Goal: Navigation & Orientation: Find specific page/section

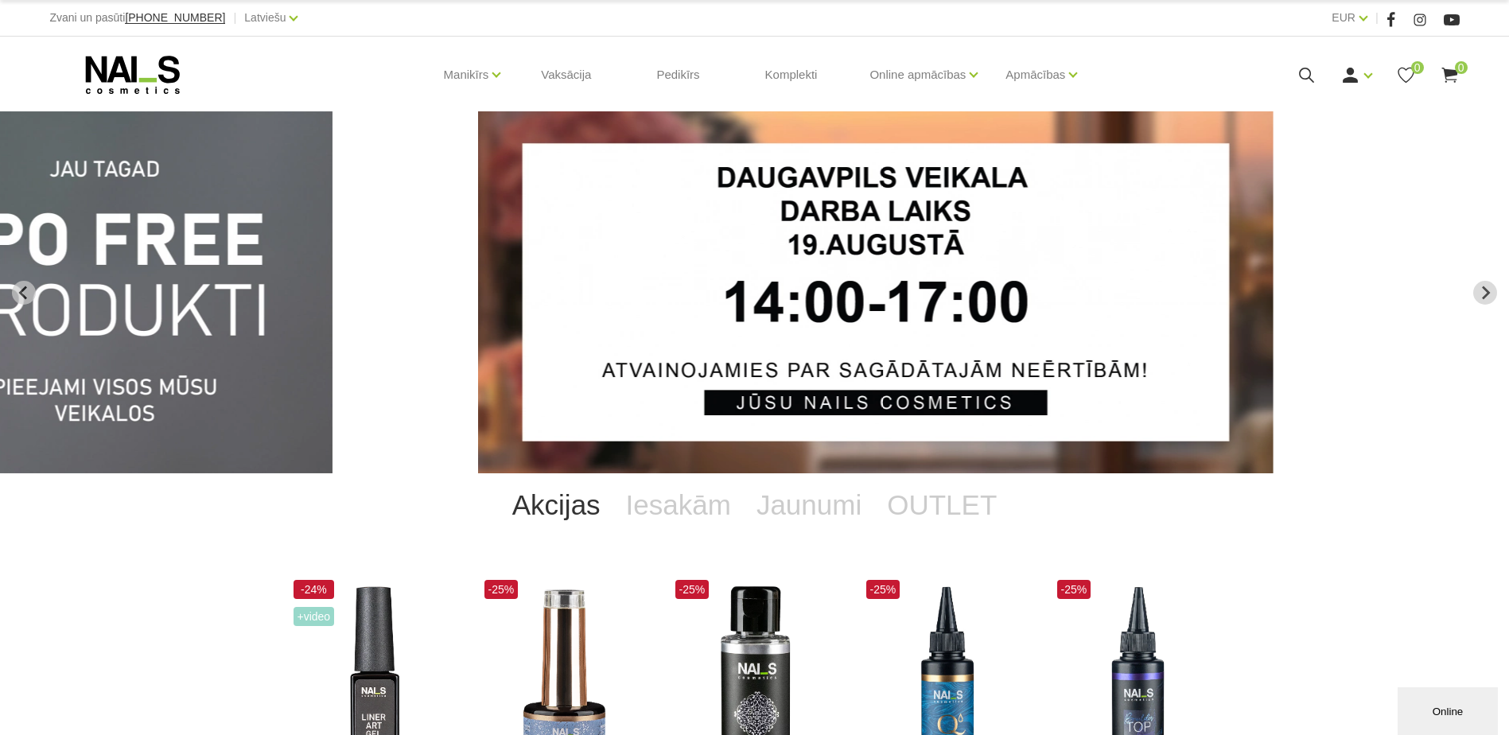
drag, startPoint x: 1277, startPoint y: 274, endPoint x: 512, endPoint y: 498, distance: 797.4
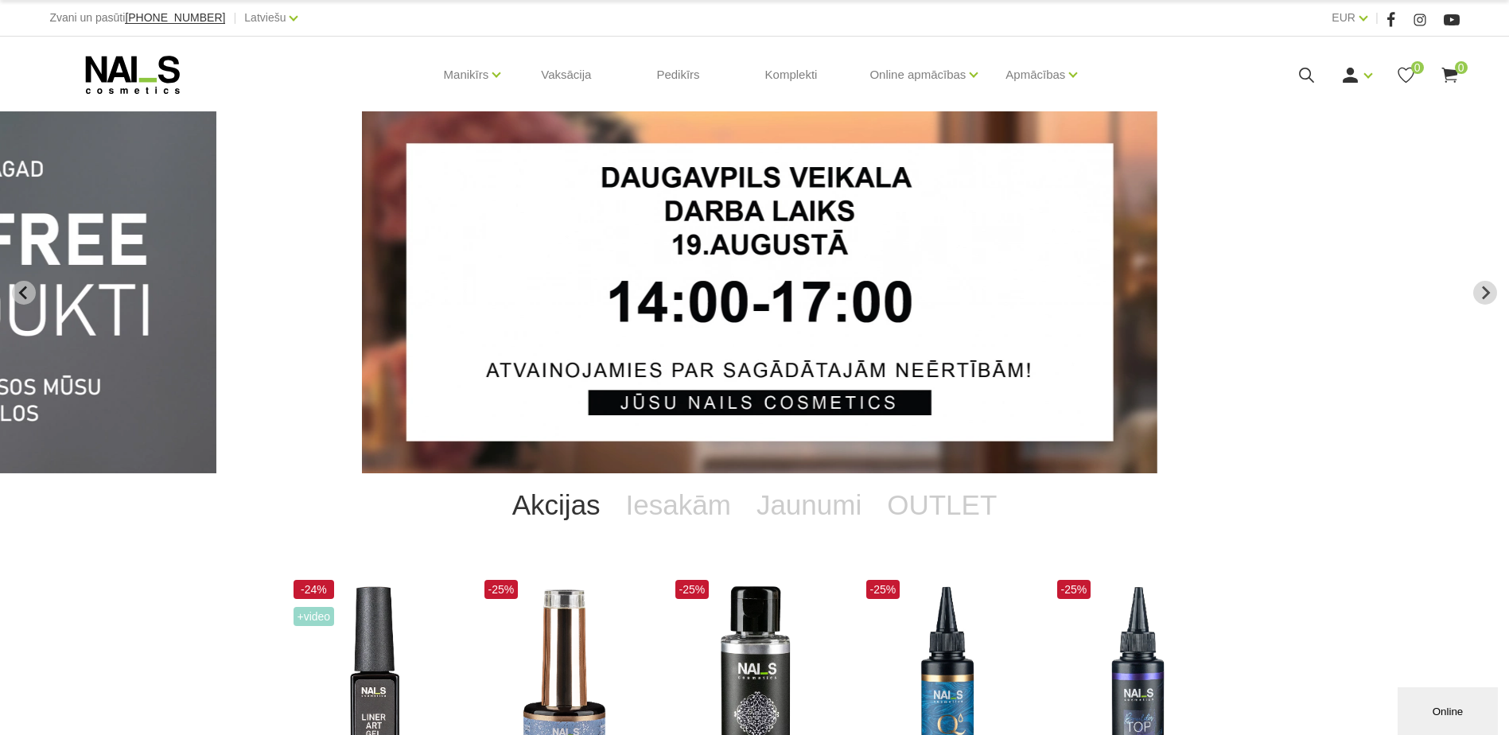
drag, startPoint x: 856, startPoint y: 398, endPoint x: 423, endPoint y: 426, distance: 433.6
click at [423, 426] on img "2 of 14" at bounding box center [759, 292] width 795 height 362
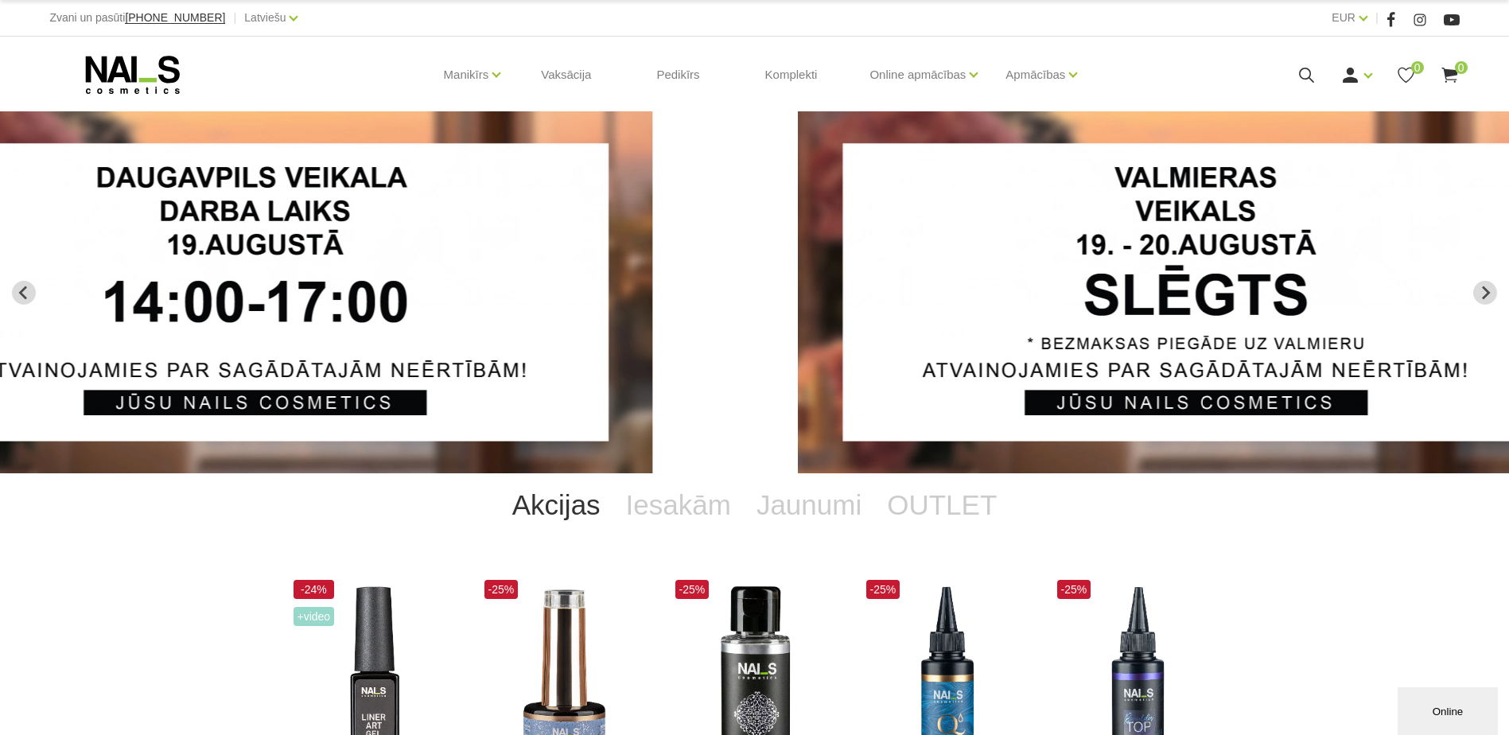
drag, startPoint x: 1032, startPoint y: 261, endPoint x: 391, endPoint y: 385, distance: 653.0
click at [391, 385] on img "2 of 14" at bounding box center [254, 292] width 795 height 362
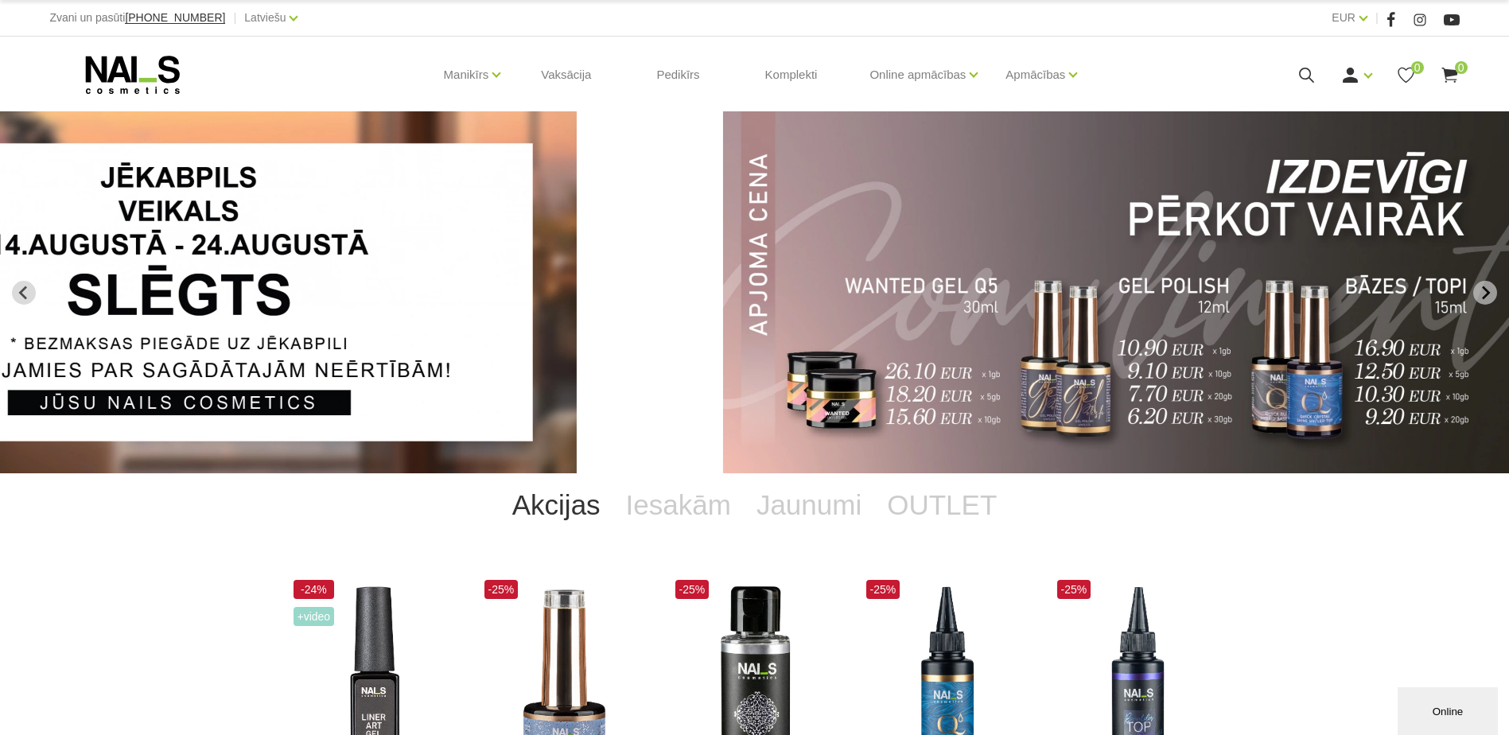
drag, startPoint x: 626, startPoint y: 352, endPoint x: 509, endPoint y: 379, distance: 119.8
click at [509, 379] on link "4 of 14" at bounding box center [233, 292] width 905 height 362
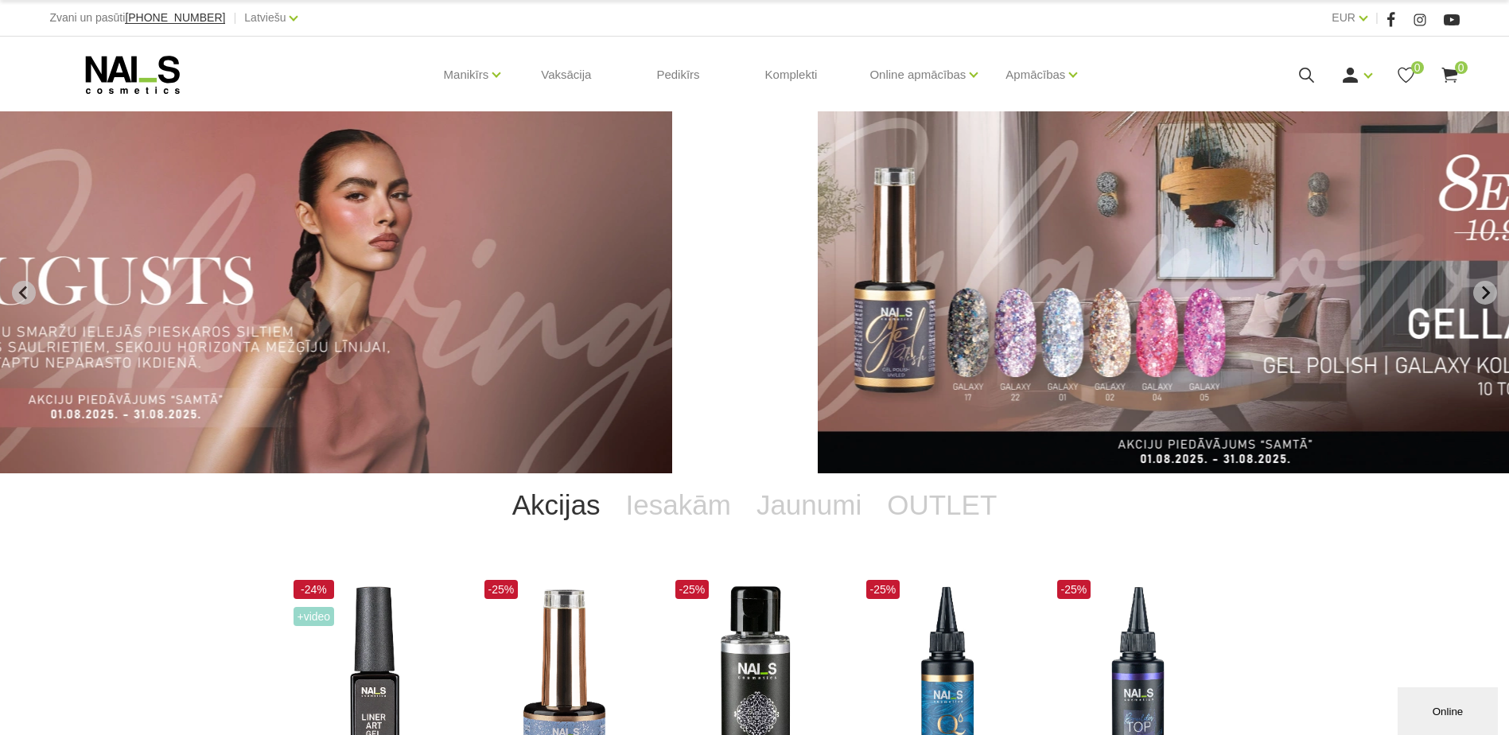
drag, startPoint x: 967, startPoint y: 254, endPoint x: 547, endPoint y: 317, distance: 424.6
click at [547, 317] on img "6 of 14" at bounding box center [274, 292] width 795 height 362
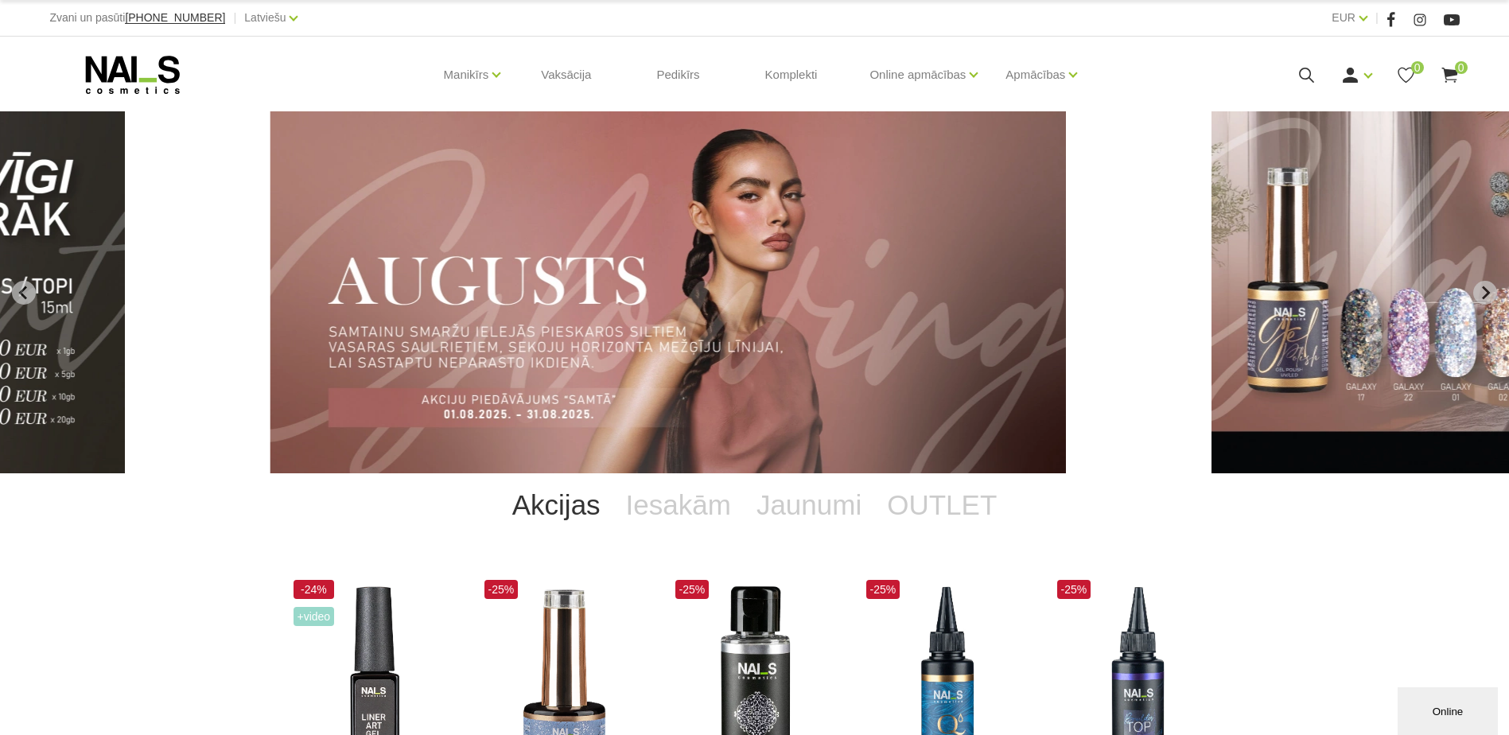
drag, startPoint x: 950, startPoint y: 292, endPoint x: 494, endPoint y: 343, distance: 459.4
click at [494, 343] on img "6 of 14" at bounding box center [667, 292] width 795 height 362
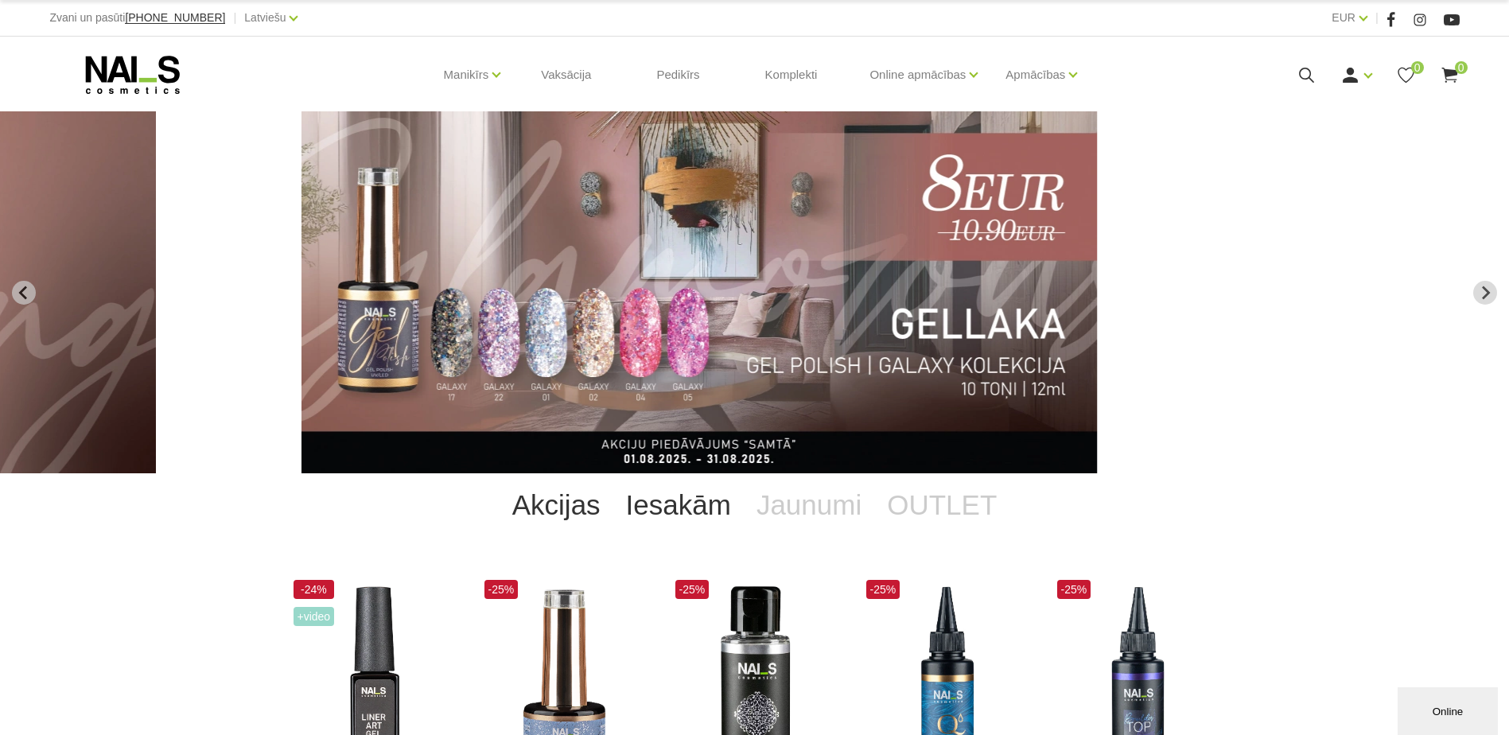
click at [682, 513] on link "Iesakām" at bounding box center [678, 505] width 130 height 64
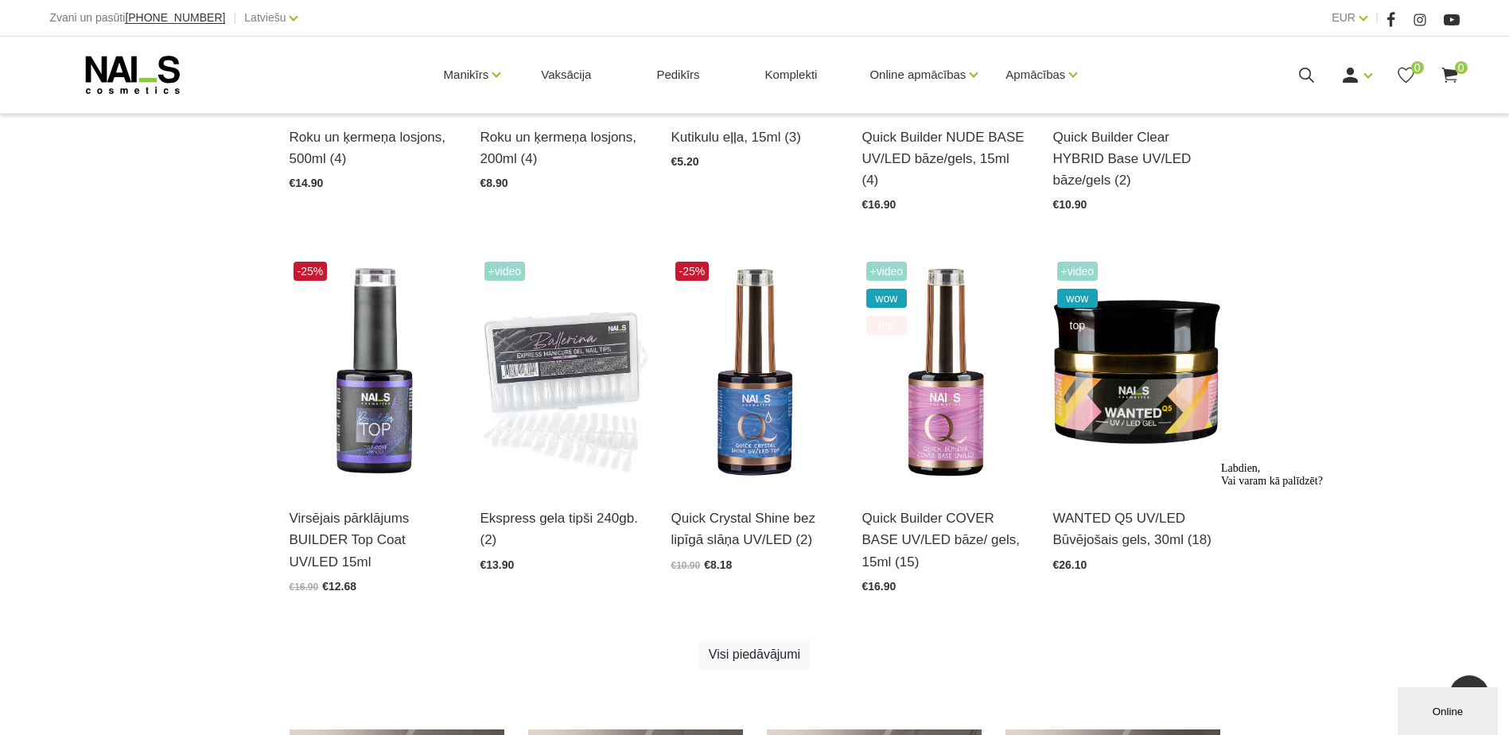
scroll to position [731, 0]
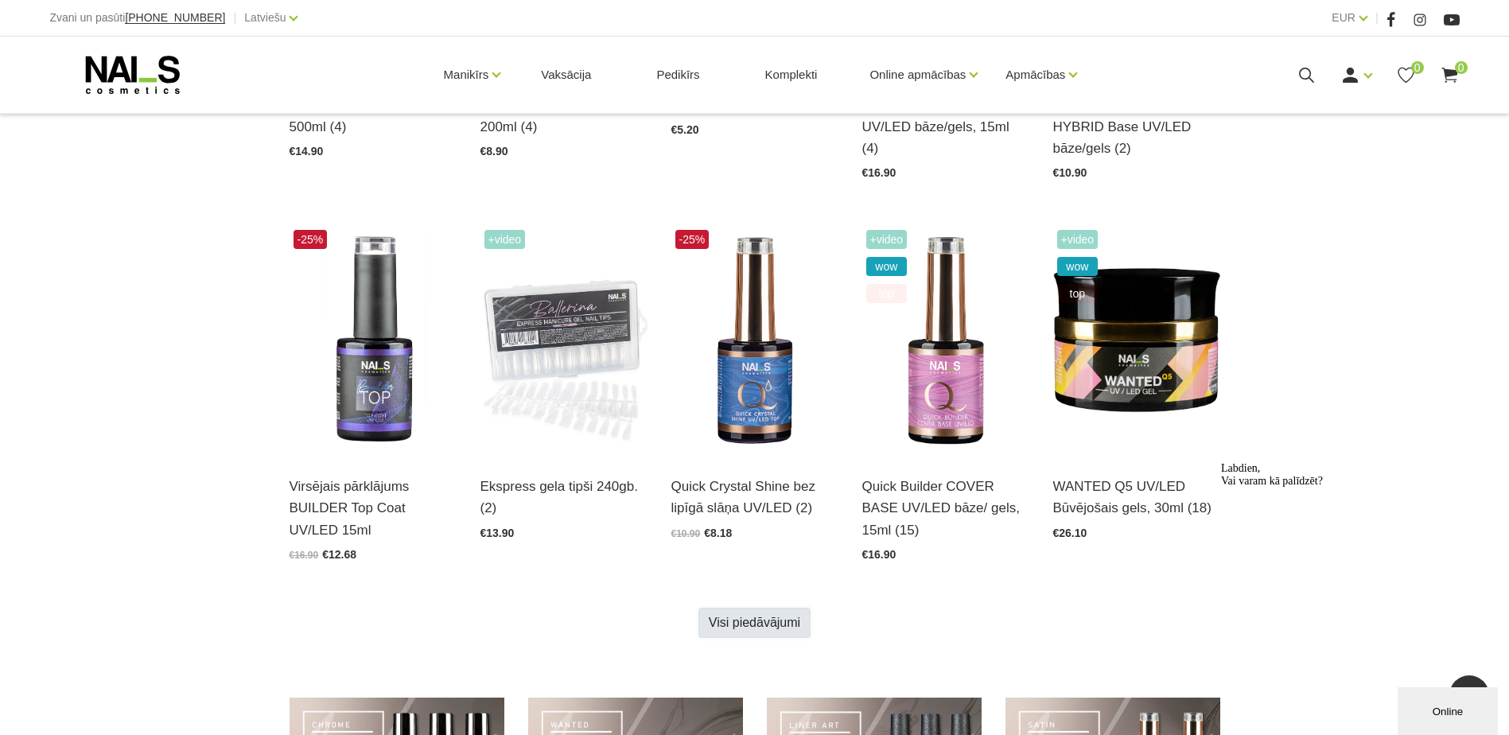
click at [765, 608] on link "Visi piedāvājumi" at bounding box center [754, 623] width 112 height 30
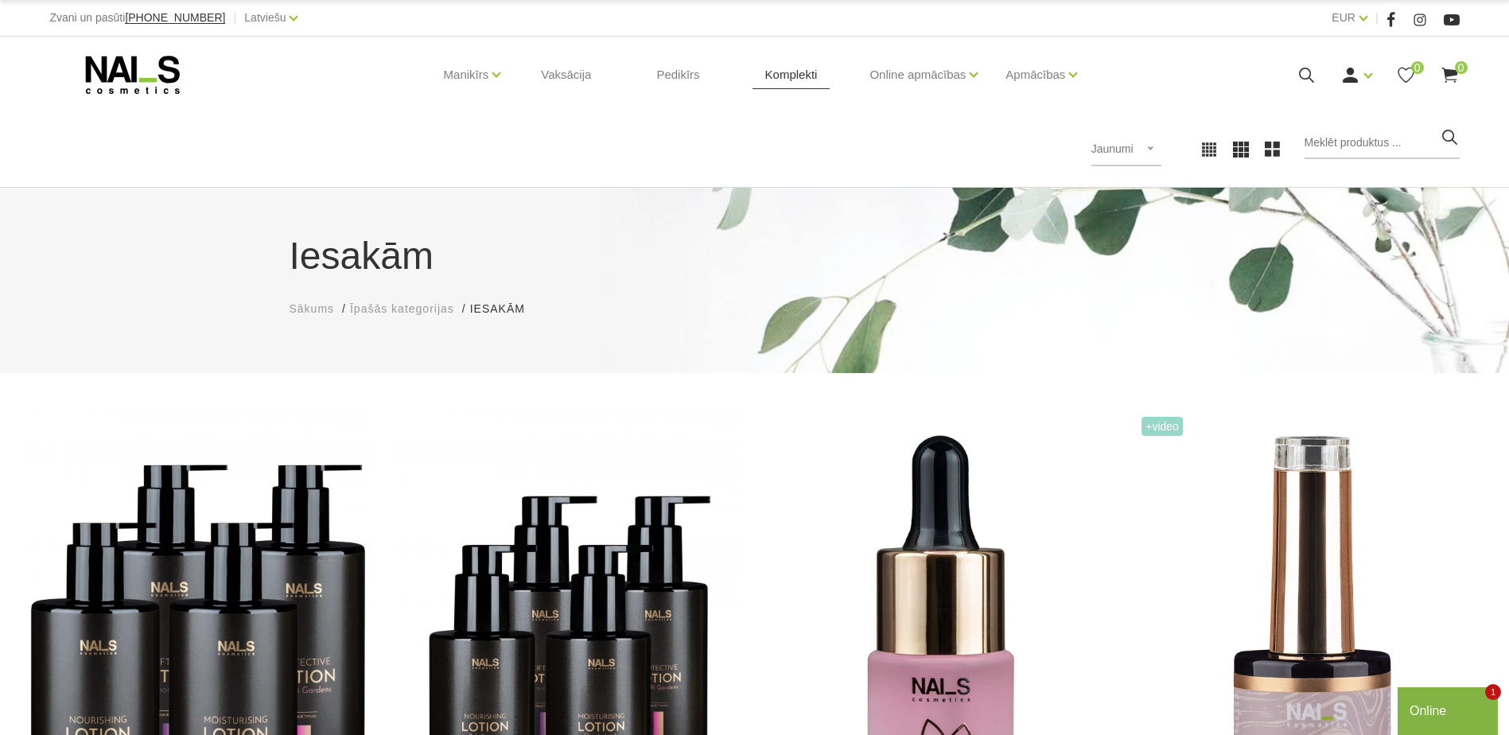
click at [779, 72] on link "Komplekti" at bounding box center [791, 75] width 78 height 76
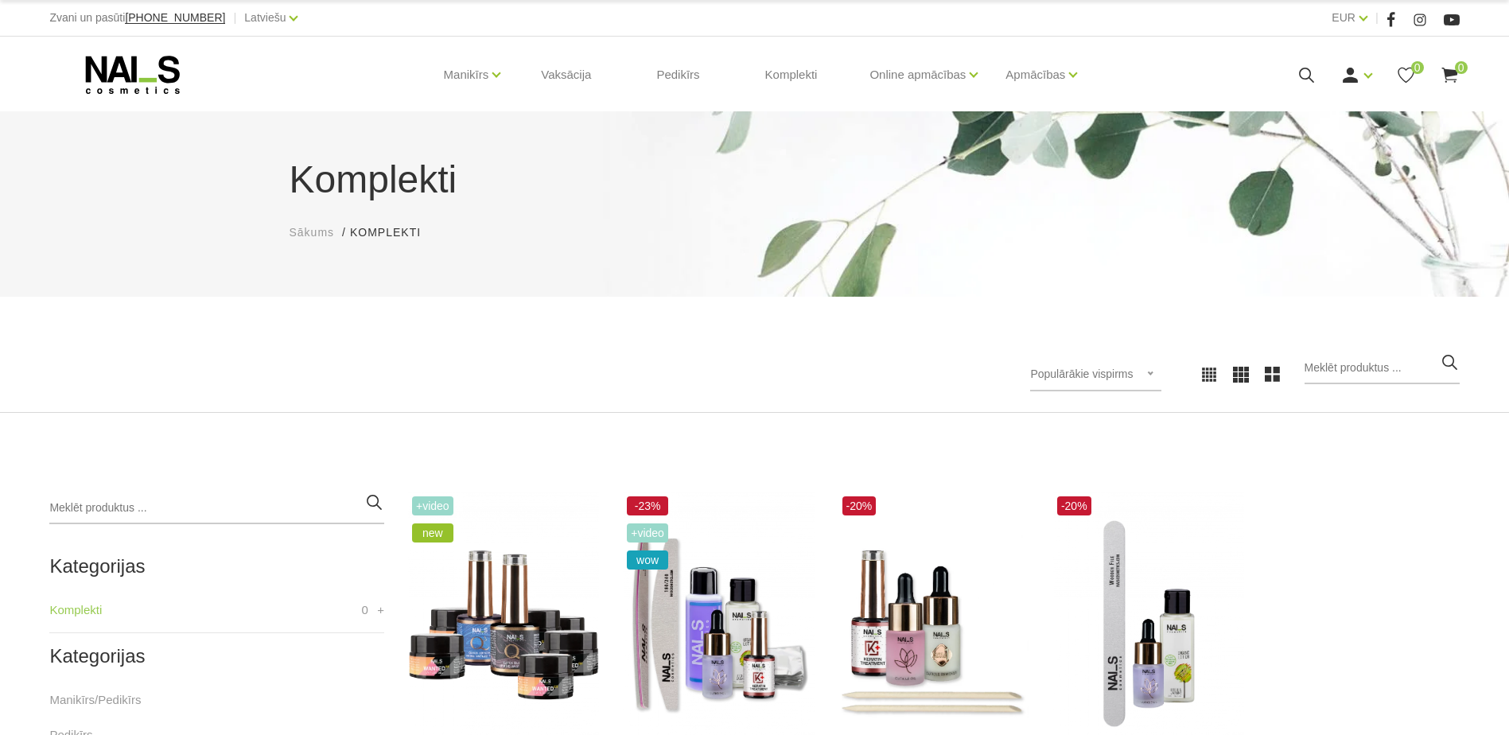
click at [701, 187] on h1 "Komplekti" at bounding box center [755, 179] width 931 height 57
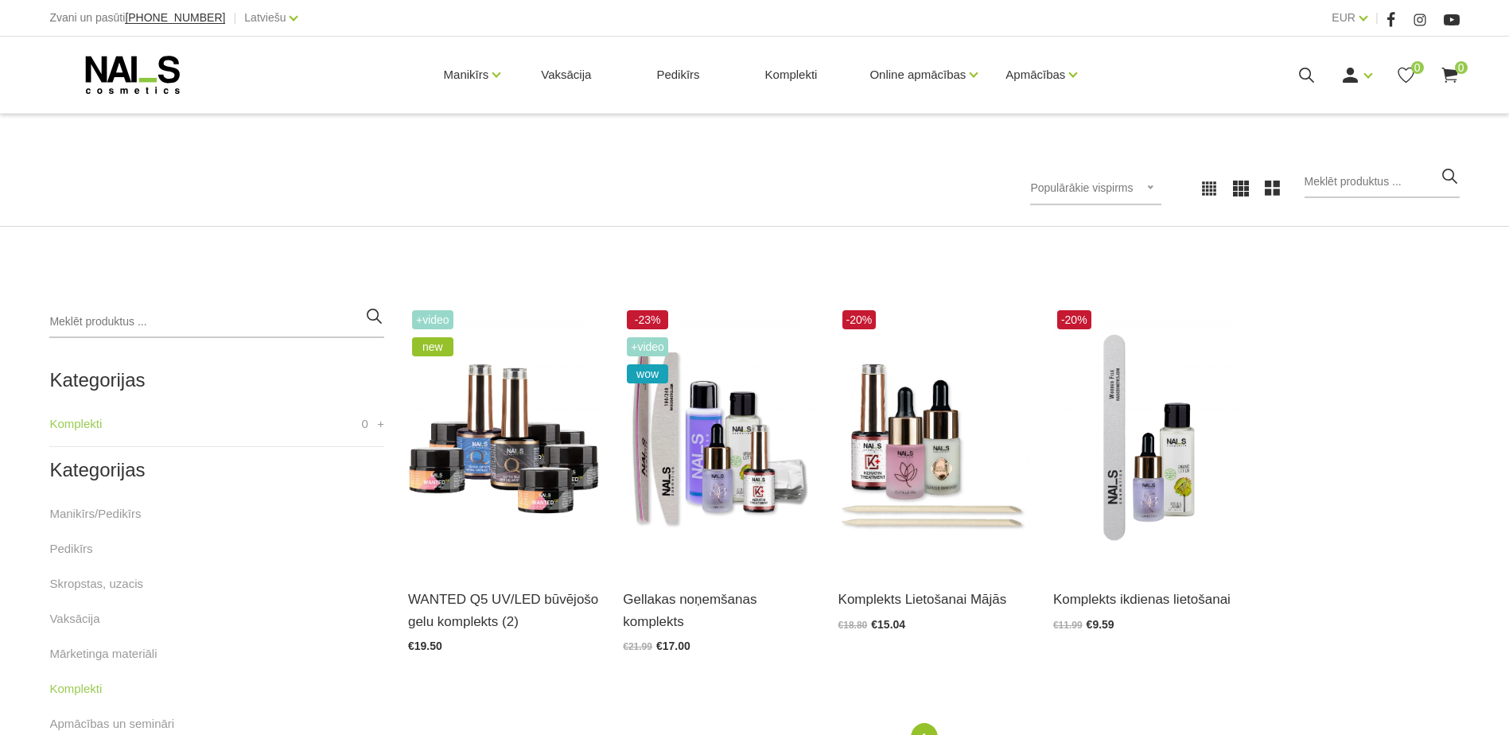
scroll to position [223, 0]
